Goal: Task Accomplishment & Management: Complete application form

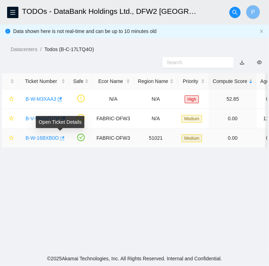
click at [59, 139] on icon "button" at bounding box center [61, 138] width 5 height 5
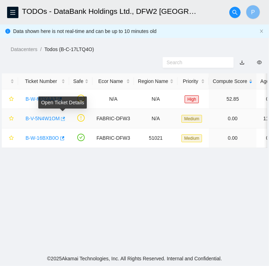
click at [62, 118] on icon "button" at bounding box center [62, 118] width 5 height 5
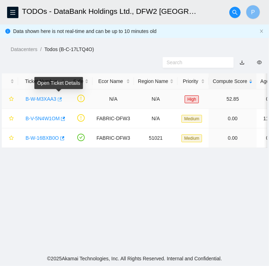
click at [60, 101] on icon "button" at bounding box center [60, 99] width 4 height 4
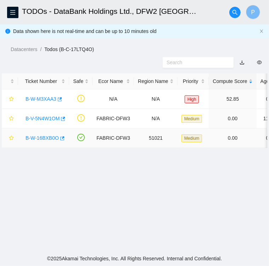
click at [44, 136] on link "B-W-16BXB0O" at bounding box center [42, 138] width 33 height 6
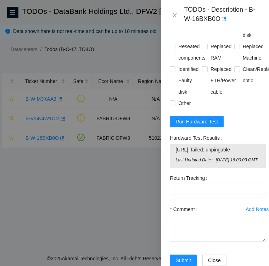
scroll to position [463, 0]
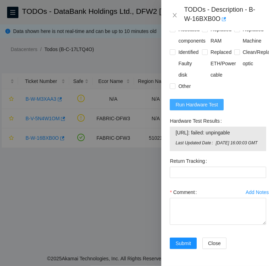
click at [190, 101] on span "Run Hardware Test" at bounding box center [196, 105] width 43 height 8
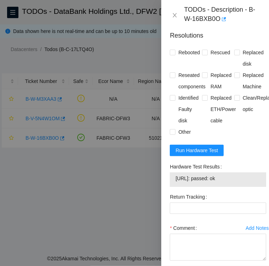
scroll to position [446, 0]
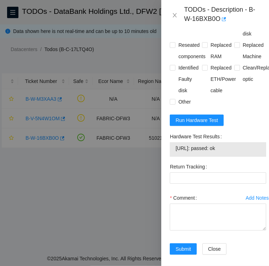
click at [233, 144] on span "23.38.164.216: passed: ok" at bounding box center [217, 148] width 85 height 8
drag, startPoint x: 233, startPoint y: 131, endPoint x: 174, endPoint y: 131, distance: 59.5
click at [174, 142] on div "23.38.164.216: passed: ok" at bounding box center [218, 149] width 96 height 15
copy tbody "23.38.164.216: passed: ok"
click at [177, 203] on textarea "Comment" at bounding box center [218, 216] width 96 height 27
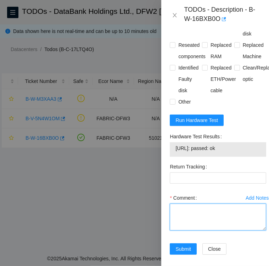
paste textarea "23.38.164.216: passed: ok"
click at [173, 203] on textarea "23.38.164.216: passed: ok" at bounding box center [218, 216] width 96 height 27
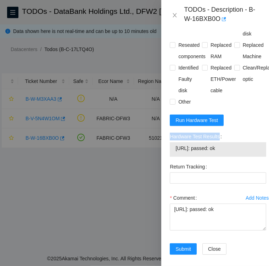
drag, startPoint x: 220, startPoint y: 121, endPoint x: 171, endPoint y: 119, distance: 49.2
click at [171, 131] on label "Hardware Test Results" at bounding box center [197, 136] width 55 height 11
copy label "Hardware Test Results"
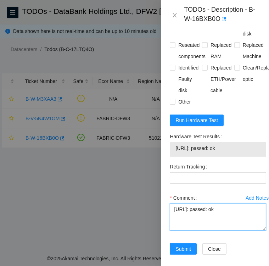
click at [175, 203] on textarea "23.38.164.216: passed: ok" at bounding box center [218, 216] width 96 height 27
paste textarea "Hardware Test Results"
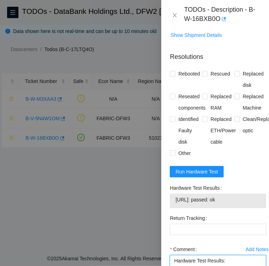
scroll to position [394, 0]
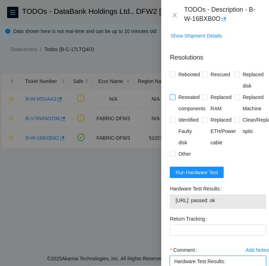
type textarea "Hardware Test Results: 23.38.164.216: passed: ok"
click at [174, 94] on input "Reseated components" at bounding box center [172, 96] width 5 height 5
checkbox input "true"
click at [173, 72] on input "Rebooted" at bounding box center [172, 74] width 5 height 5
checkbox input "true"
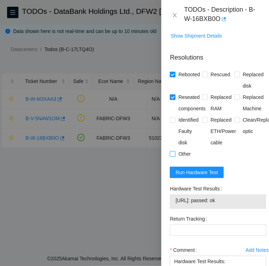
click at [173, 151] on input "Other" at bounding box center [172, 153] width 5 height 5
checkbox input "true"
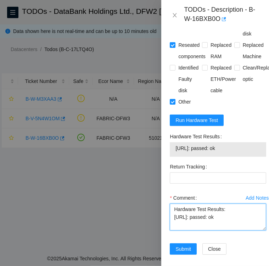
click at [178, 209] on textarea "Hardware Test Results: 23.38.164.216: passed: ok" at bounding box center [218, 216] width 96 height 27
click at [231, 203] on textarea "Hardware Test Results: 23.38.164.216: passed: ok" at bounding box center [218, 216] width 96 height 27
click at [172, 203] on textarea "Hardware Test Results: 23.38.164.216: passed: ok" at bounding box center [218, 216] width 96 height 27
type textarea "reseated eth0 and eth1 and rebooted Hardware Test Results: 23.38.164.216: passe…"
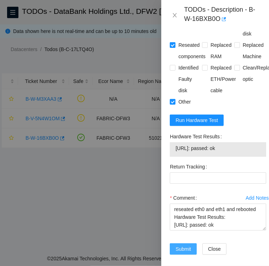
click at [184, 245] on span "Submit" at bounding box center [183, 249] width 16 height 8
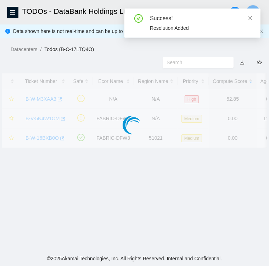
scroll to position [183, 0]
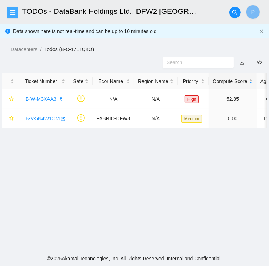
click at [13, 10] on icon "menu" at bounding box center [12, 12] width 5 height 5
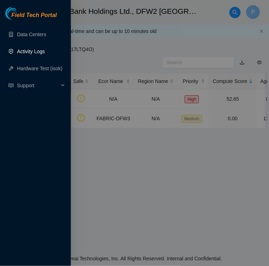
click at [27, 51] on link "Activity Logs" at bounding box center [31, 52] width 28 height 6
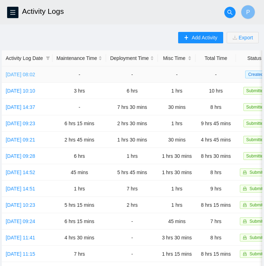
click at [23, 75] on link "Fri, 03 Oct 2025 08:02" at bounding box center [20, 75] width 29 height 6
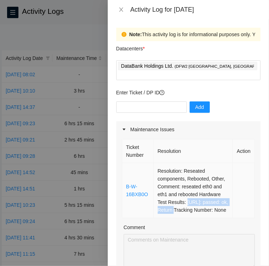
drag, startPoint x: 156, startPoint y: 201, endPoint x: 218, endPoint y: 199, distance: 62.4
click at [218, 199] on td "Resolution: Reseated components, Rebooted, Other, Comment: reseated eth0 and et…" at bounding box center [193, 190] width 79 height 55
copy td "23.38.164.216: passed: ok,"
click at [121, 10] on icon "close" at bounding box center [121, 9] width 4 height 4
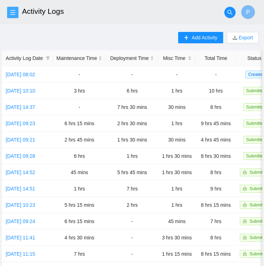
click at [10, 12] on icon "menu" at bounding box center [13, 13] width 6 height 6
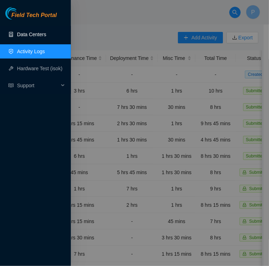
click at [22, 36] on link "Data Centers" at bounding box center [31, 35] width 29 height 6
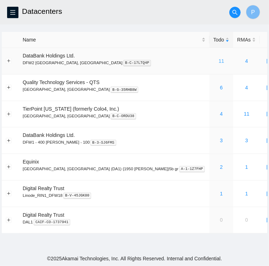
click at [219, 61] on link "11" at bounding box center [222, 61] width 6 height 6
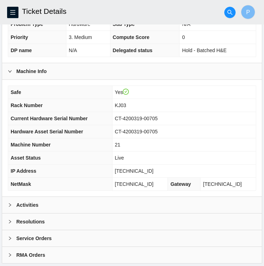
scroll to position [184, 0]
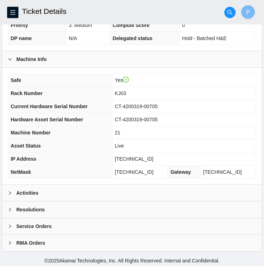
click at [62, 190] on div "Activities" at bounding box center [131, 193] width 259 height 16
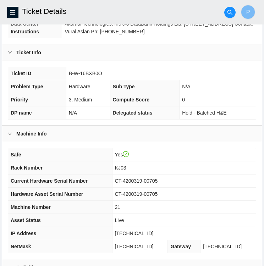
scroll to position [110, 0]
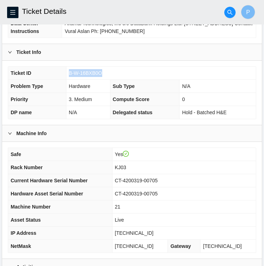
drag, startPoint x: 100, startPoint y: 71, endPoint x: 64, endPoint y: 72, distance: 36.5
click at [64, 72] on tr "Ticket ID B-W-16BXB0O" at bounding box center [131, 73] width 247 height 13
copy tr "B-W-16BXB0O"
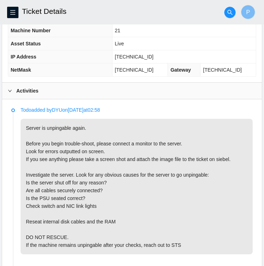
scroll to position [286, 0]
click at [125, 204] on p "Server is unpingable again. Before you begin trouble-shoot, please connect a mo…" at bounding box center [137, 186] width 232 height 135
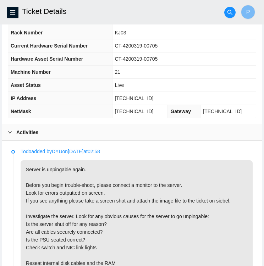
scroll to position [219, 0]
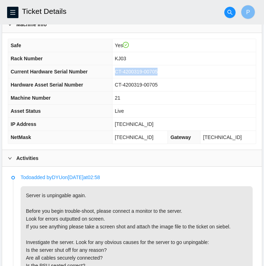
drag, startPoint x: 162, startPoint y: 70, endPoint x: 120, endPoint y: 75, distance: 42.2
click at [120, 75] on td "CT-4200319-00705" at bounding box center [183, 71] width 143 height 13
copy span "CT-4200319-00705"
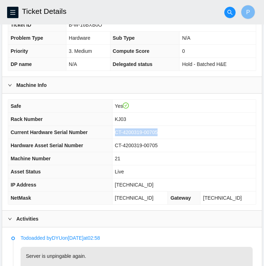
scroll to position [158, 0]
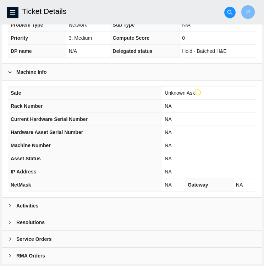
scroll to position [198, 0]
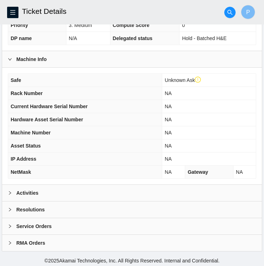
click at [62, 191] on div "Activities" at bounding box center [131, 193] width 259 height 16
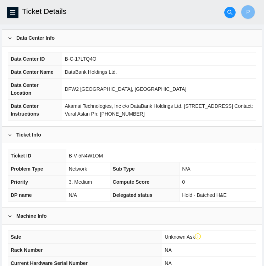
scroll to position [0, 0]
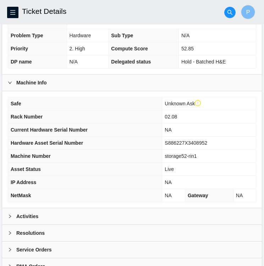
scroll to position [198, 0]
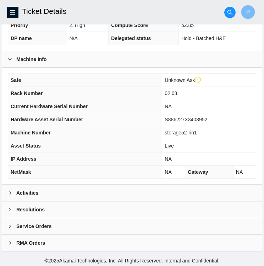
click at [9, 191] on icon "right" at bounding box center [10, 193] width 4 height 4
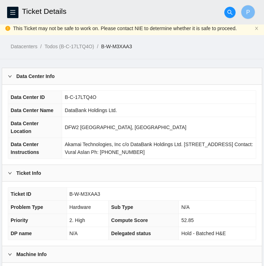
scroll to position [0, 0]
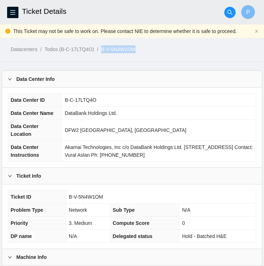
drag, startPoint x: 137, startPoint y: 51, endPoint x: 99, endPoint y: 52, distance: 38.3
click at [99, 52] on ol "Datacenters / Todos (B-C-17LTQ4O) / B-V-5N4W1OM /" at bounding box center [137, 49] width 253 height 8
copy ol "B-V-5N4W1OM"
drag, startPoint x: 106, startPoint y: 195, endPoint x: 68, endPoint y: 194, distance: 37.5
click at [68, 194] on td "B-V-5N4W1OM" at bounding box center [160, 196] width 189 height 13
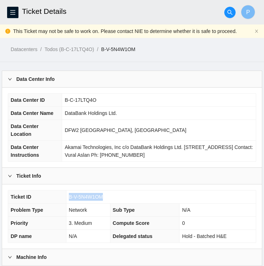
copy span "B-V-5N4W1OM"
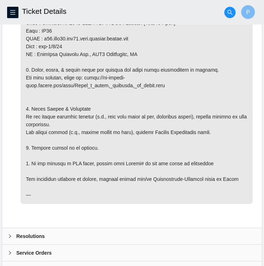
scroll to position [498, 0]
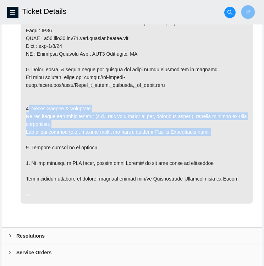
drag, startPoint x: 28, startPoint y: 107, endPoint x: 221, endPoint y: 131, distance: 194.4
click at [221, 131] on p at bounding box center [137, 61] width 232 height 283
copy p ". Final Checks & Reporting If you notice anything unusual (e.g., port link ligh…"
